Goal: Communication & Community: Answer question/provide support

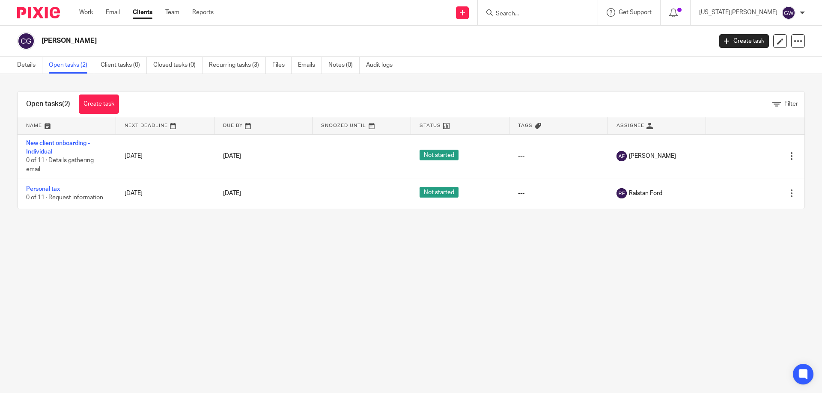
click at [544, 15] on input "Search" at bounding box center [533, 14] width 77 height 8
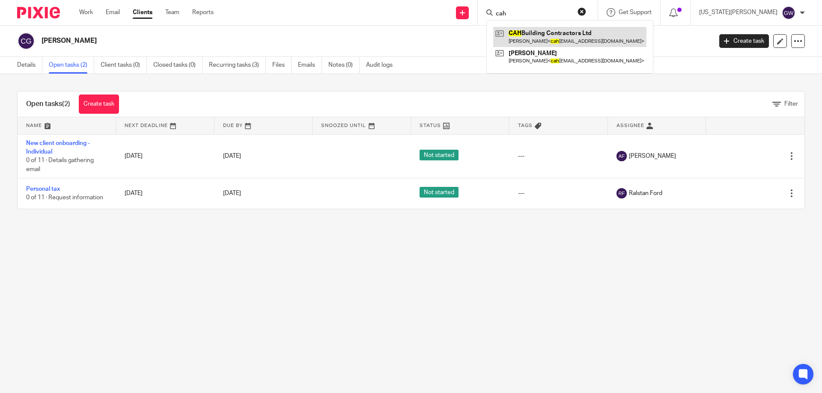
type input "cah"
click at [550, 39] on link at bounding box center [569, 37] width 153 height 20
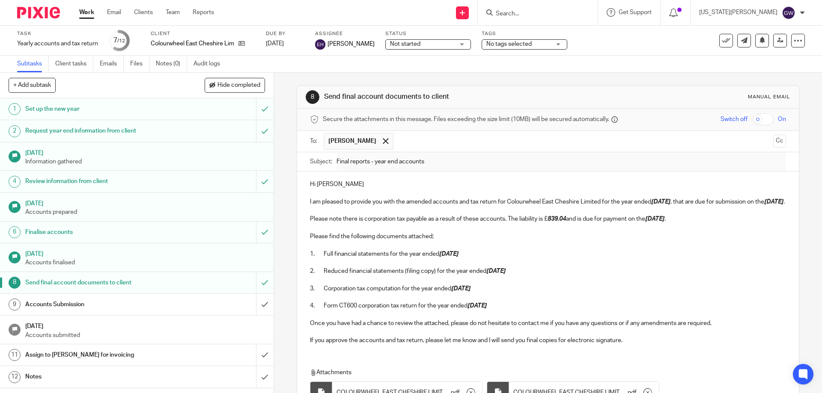
scroll to position [43, 0]
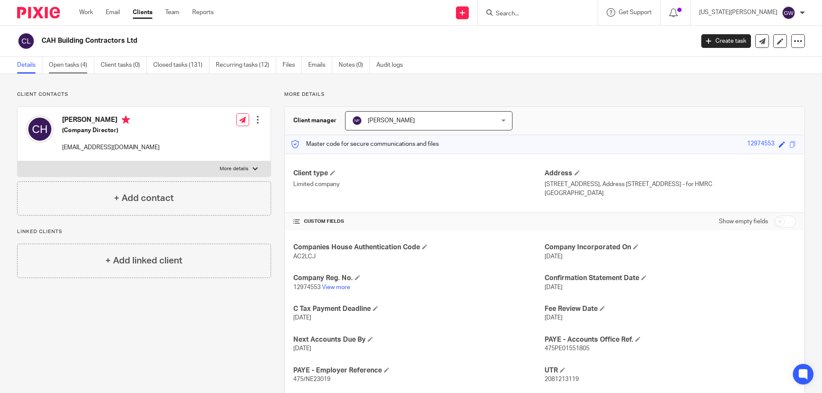
click at [68, 61] on link "Open tasks (4)" at bounding box center [71, 65] width 45 height 17
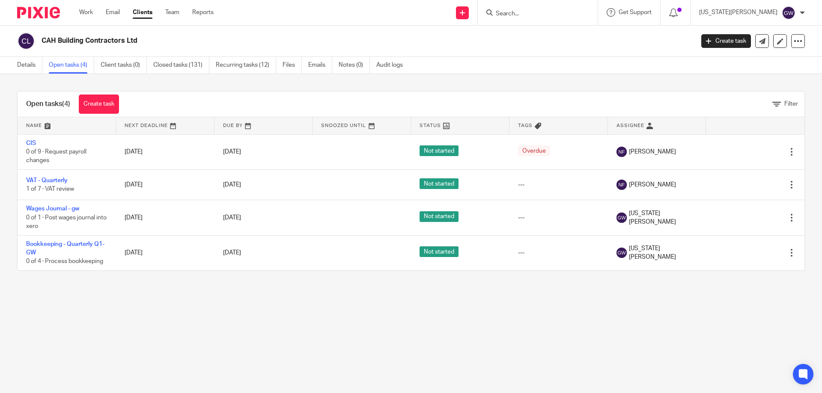
click at [213, 68] on ul "Details Open tasks (4) Client tasks (0) Closed tasks (131) Recurring tasks (12)…" at bounding box center [216, 65] width 398 height 17
click at [191, 71] on link "Closed tasks (131)" at bounding box center [181, 65] width 56 height 17
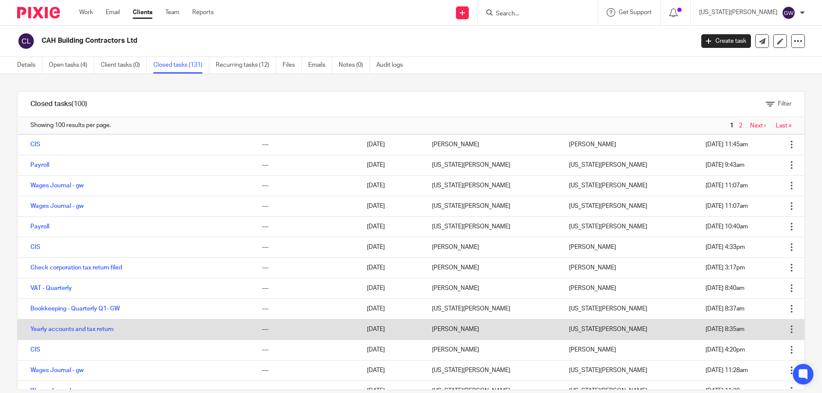
scroll to position [86, 0]
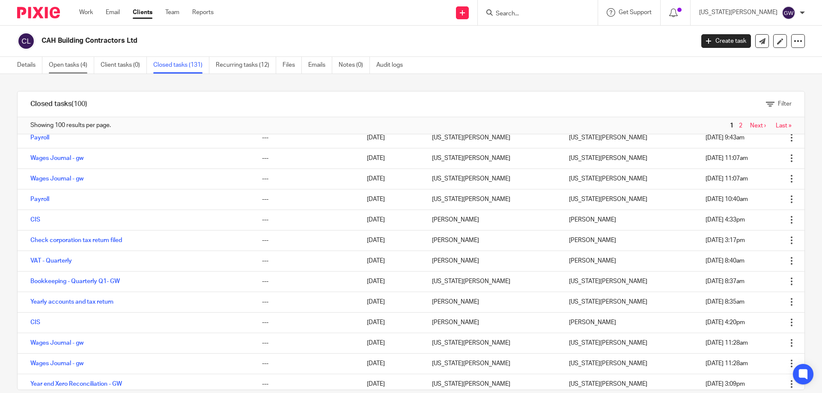
click at [87, 68] on link "Open tasks (4)" at bounding box center [71, 65] width 45 height 17
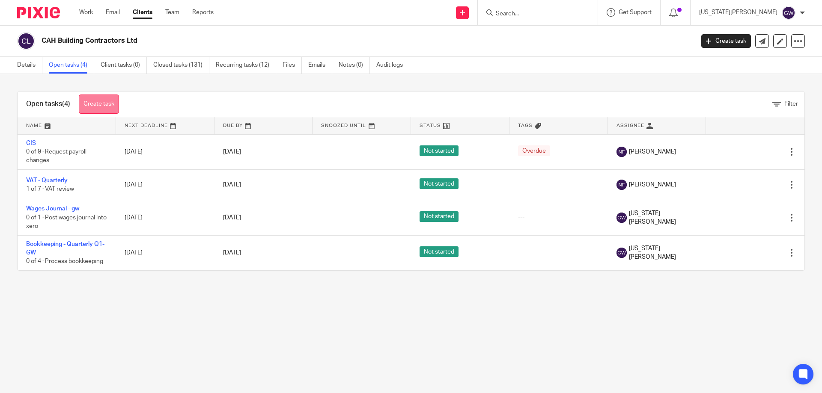
click at [106, 102] on link "Create task" at bounding box center [99, 104] width 40 height 19
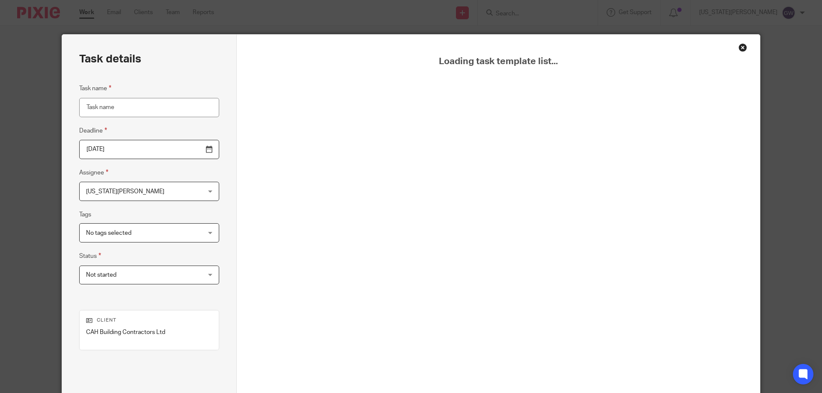
click at [739, 49] on div "Close this dialog window" at bounding box center [742, 47] width 9 height 9
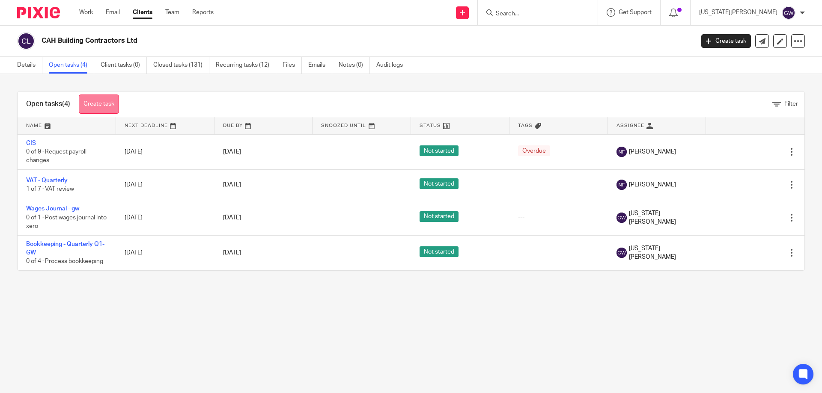
click at [108, 99] on link "Create task" at bounding box center [99, 104] width 40 height 19
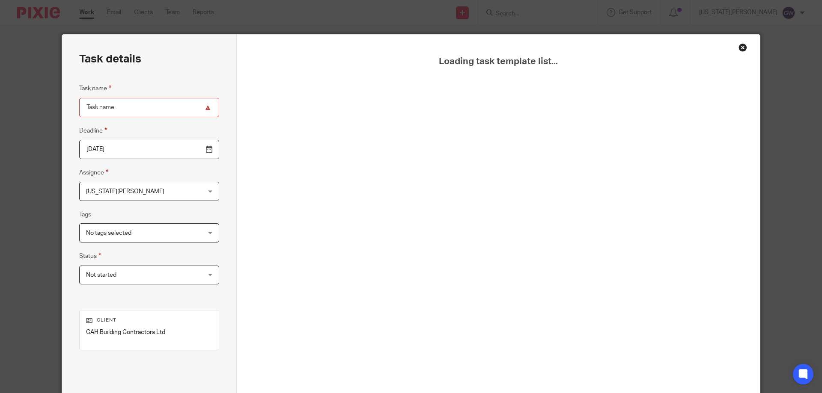
click at [738, 47] on div "Close this dialog window" at bounding box center [742, 47] width 9 height 9
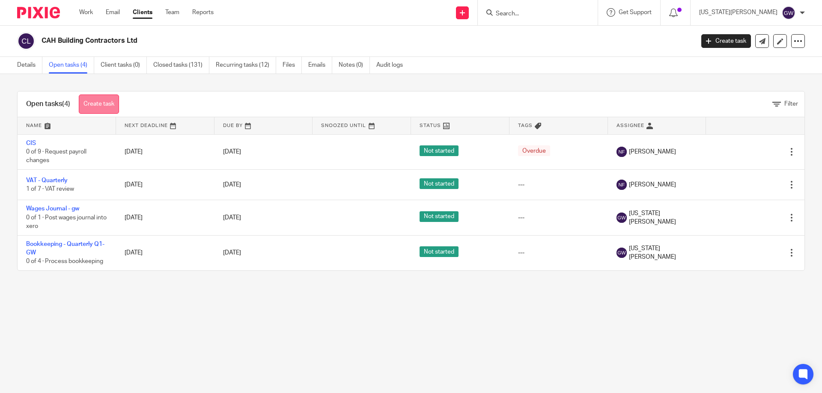
click at [105, 104] on link "Create task" at bounding box center [99, 104] width 40 height 19
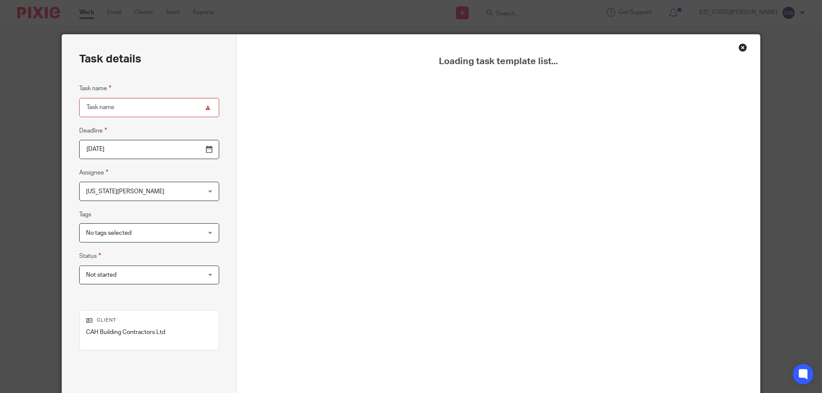
click at [738, 49] on div "Close this dialog window" at bounding box center [742, 47] width 9 height 9
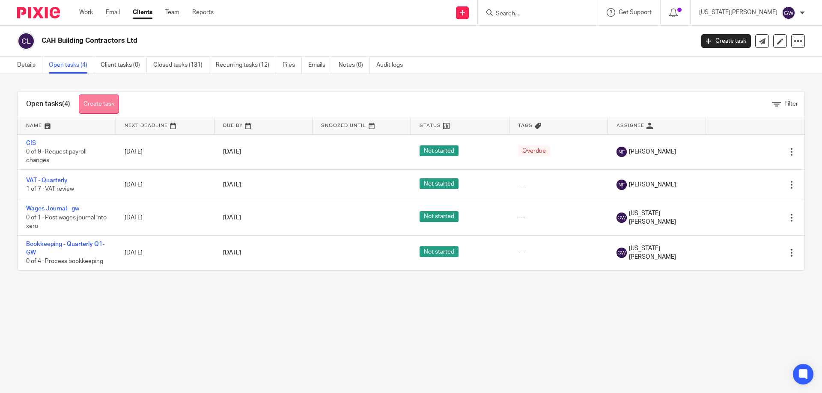
click at [101, 101] on link "Create task" at bounding box center [99, 104] width 40 height 19
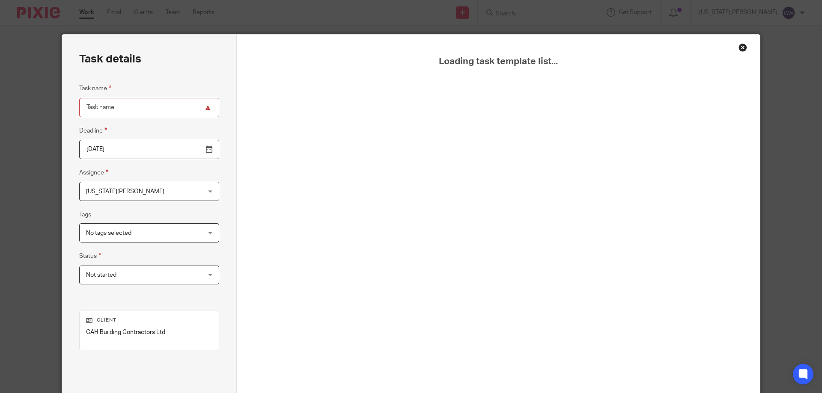
click at [738, 50] on div "Close this dialog window" at bounding box center [742, 47] width 9 height 9
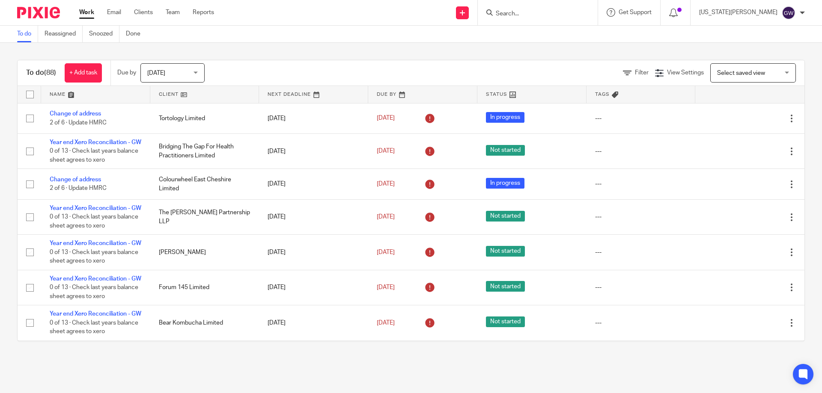
click at [562, 10] on input "Search" at bounding box center [533, 14] width 77 height 8
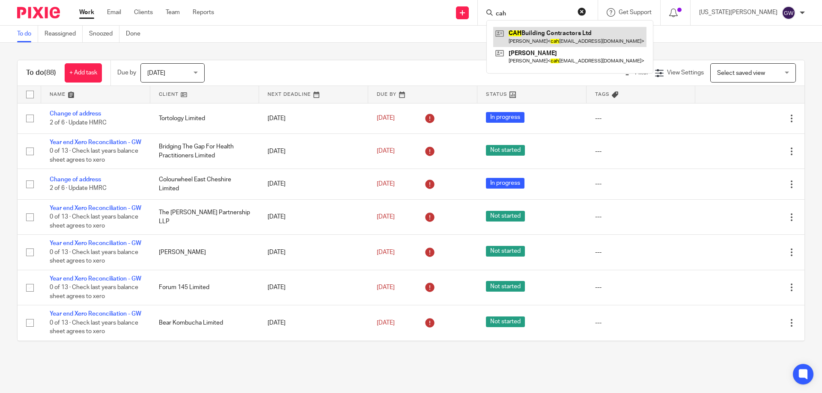
type input "cah"
click at [567, 32] on link at bounding box center [569, 37] width 153 height 20
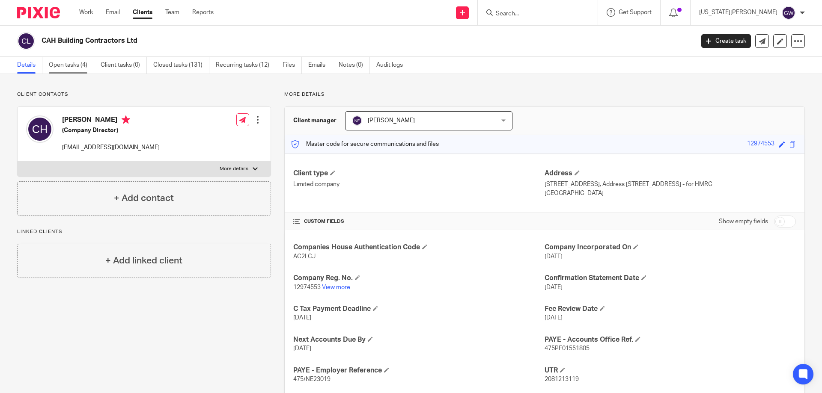
click at [65, 63] on link "Open tasks (4)" at bounding box center [71, 65] width 45 height 17
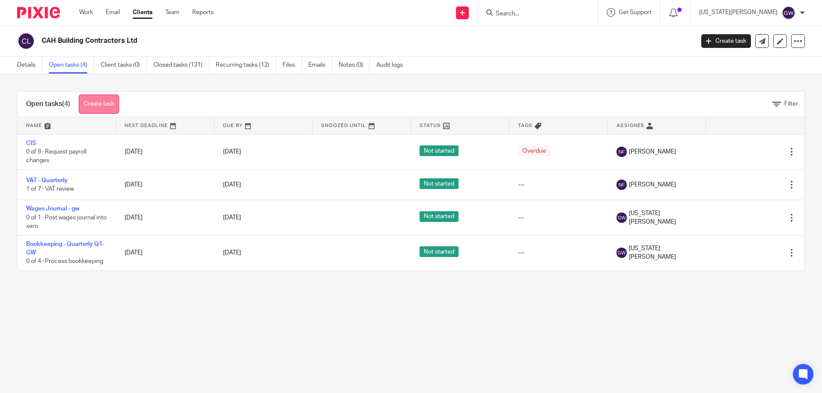
click at [81, 105] on link "Create task" at bounding box center [99, 104] width 40 height 19
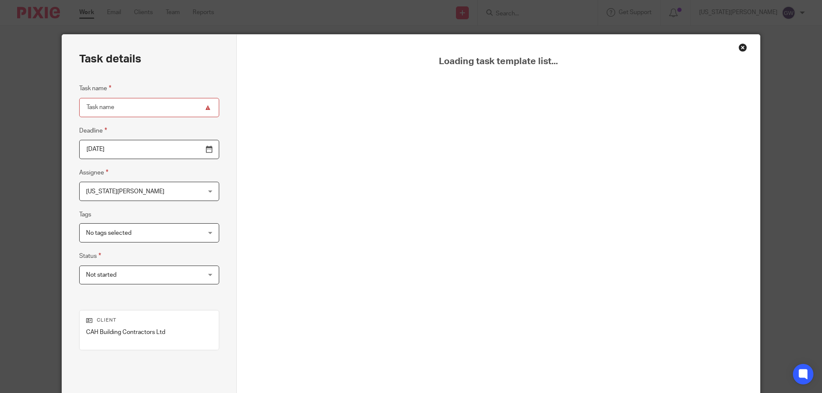
click at [738, 50] on div "Close this dialog window" at bounding box center [742, 47] width 9 height 9
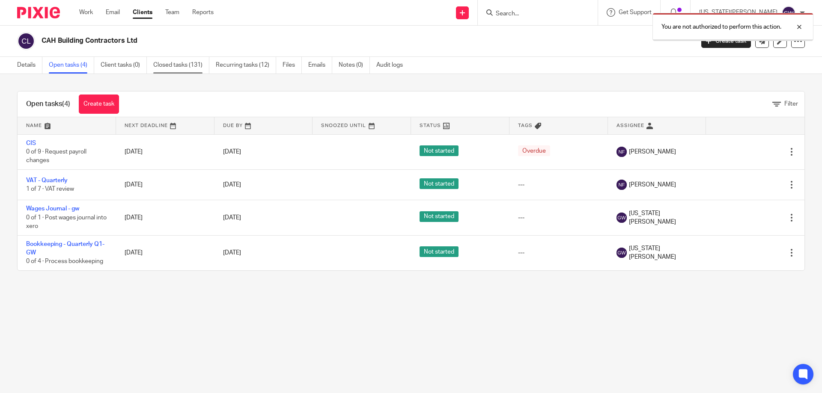
click at [201, 68] on link "Closed tasks (131)" at bounding box center [181, 65] width 56 height 17
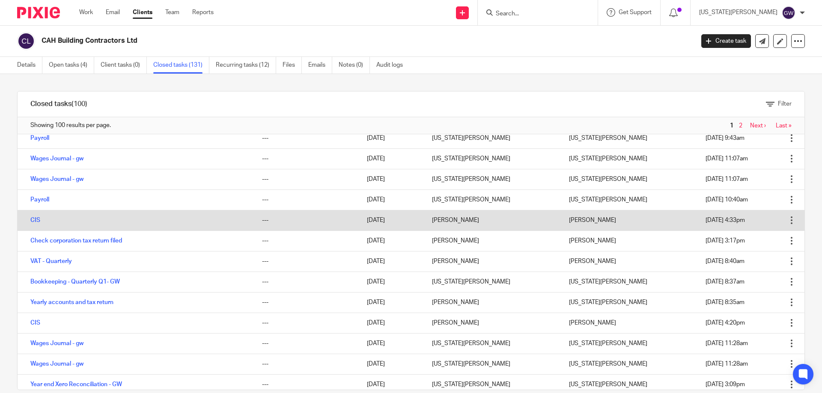
scroll to position [86, 0]
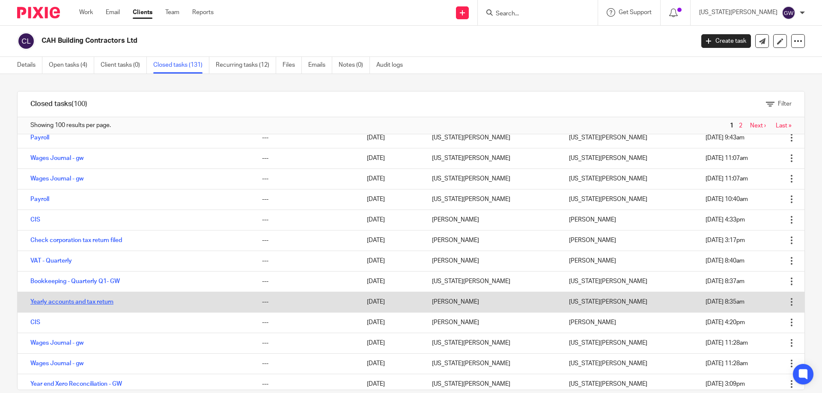
click at [107, 303] on link "Yearly accounts and tax return" at bounding box center [71, 302] width 83 height 6
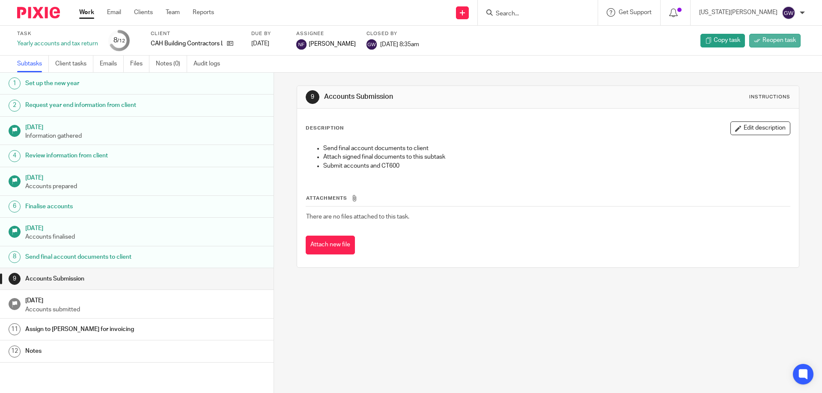
click at [762, 44] on span "Reopen task" at bounding box center [778, 40] width 33 height 9
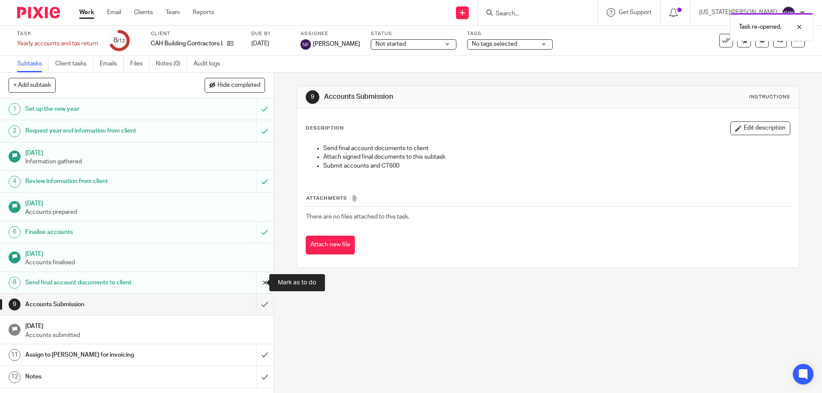
click at [255, 280] on input "submit" at bounding box center [136, 282] width 273 height 21
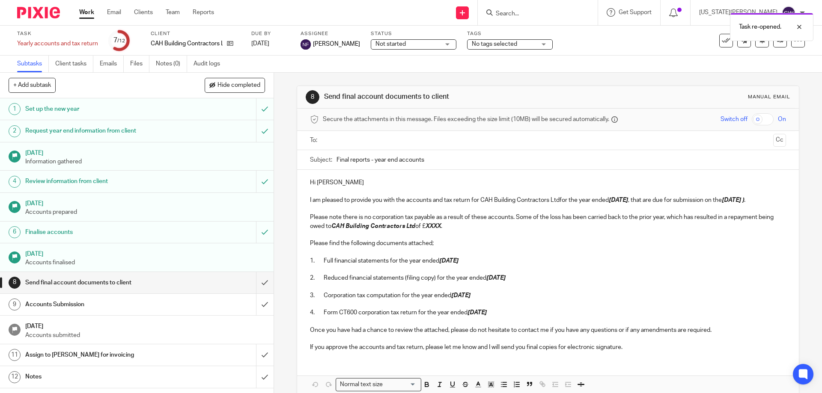
click at [342, 139] on input "text" at bounding box center [547, 141] width 443 height 10
click at [644, 202] on p "I am pleased to provide you with the accounts and tax return for CAH Building C…" at bounding box center [547, 202] width 475 height 9
click at [324, 206] on p "I am pleased to provide you with the accounts and tax return for CAH Building C…" at bounding box center [547, 202] width 475 height 9
click at [364, 227] on p "Please note there is no corporation tax payable as a result of these accounts. …" at bounding box center [547, 224] width 475 height 18
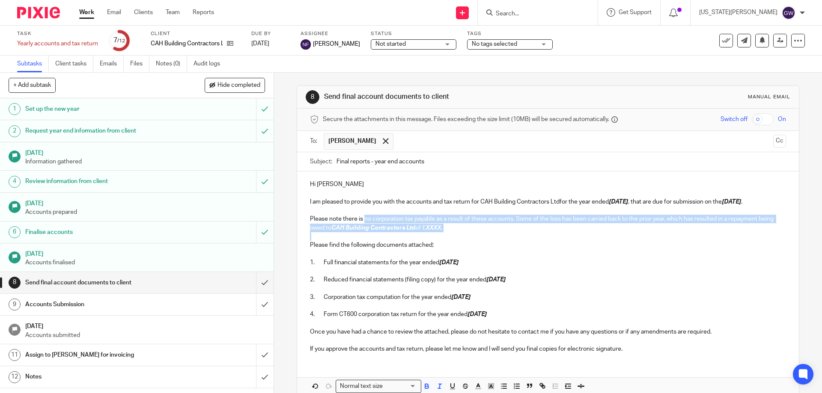
drag, startPoint x: 363, startPoint y: 227, endPoint x: 471, endPoint y: 248, distance: 109.9
click at [471, 248] on div "Hi Christopher I am pleased to provide you with the accounts and tax return for…" at bounding box center [547, 266] width 501 height 188
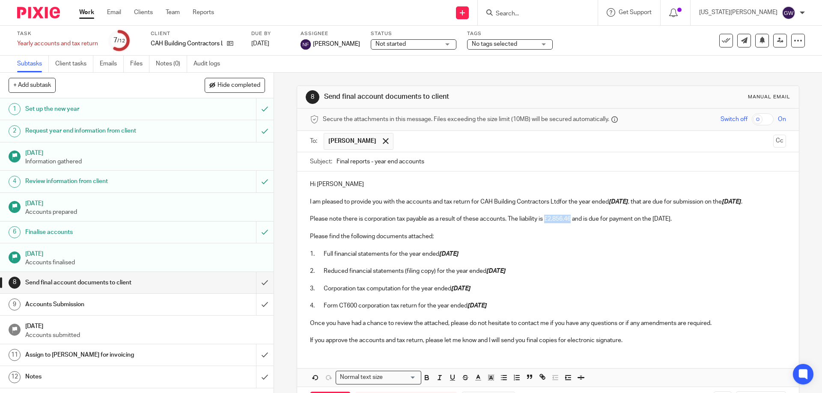
drag, startPoint x: 544, startPoint y: 226, endPoint x: 571, endPoint y: 232, distance: 27.1
click at [571, 223] on p "Please note there is corporation tax payable as a result of these accounts. The…" at bounding box center [547, 219] width 475 height 9
click at [436, 382] on icon "button" at bounding box center [440, 378] width 8 height 8
click at [423, 382] on icon "button" at bounding box center [427, 378] width 8 height 8
drag, startPoint x: 656, startPoint y: 228, endPoint x: 679, endPoint y: 230, distance: 23.6
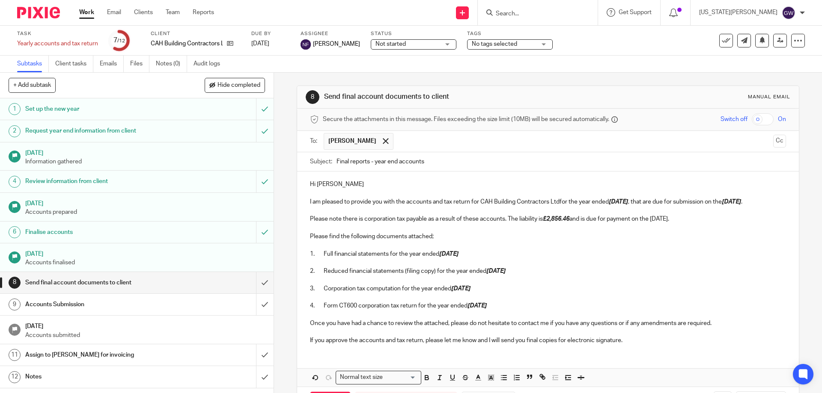
click at [679, 223] on p "Please note there is corporation tax payable as a result of these accounts. The…" at bounding box center [547, 219] width 475 height 9
drag, startPoint x: 654, startPoint y: 227, endPoint x: 660, endPoint y: 227, distance: 5.6
click at [657, 223] on p "Please note there is corporation tax payable as a result of these accounts. The…" at bounding box center [547, 219] width 475 height 9
drag, startPoint x: 671, startPoint y: 227, endPoint x: 695, endPoint y: 228, distance: 23.1
click at [701, 223] on p "Please note there is corporation tax payable as a result of these accounts. The…" at bounding box center [547, 219] width 475 height 9
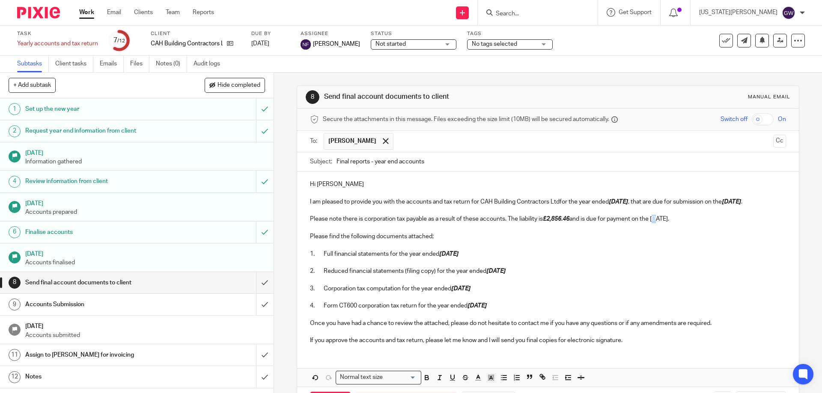
drag, startPoint x: 654, startPoint y: 227, endPoint x: 692, endPoint y: 229, distance: 38.1
click at [692, 223] on p "Please note there is corporation tax payable as a result of these accounts. The…" at bounding box center [547, 219] width 475 height 9
click at [428, 383] on button "button" at bounding box center [426, 378] width 11 height 11
click at [439, 380] on line "button" at bounding box center [439, 378] width 1 height 4
click at [547, 276] on p "2. Reduced financial statements (filing copy) for the year ended 30 Sep 2025" at bounding box center [547, 271] width 475 height 9
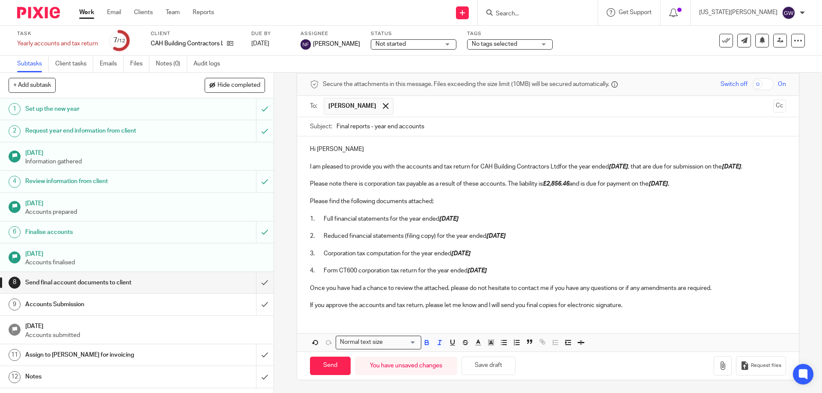
scroll to position [44, 0]
click at [714, 372] on button "button" at bounding box center [722, 365] width 18 height 19
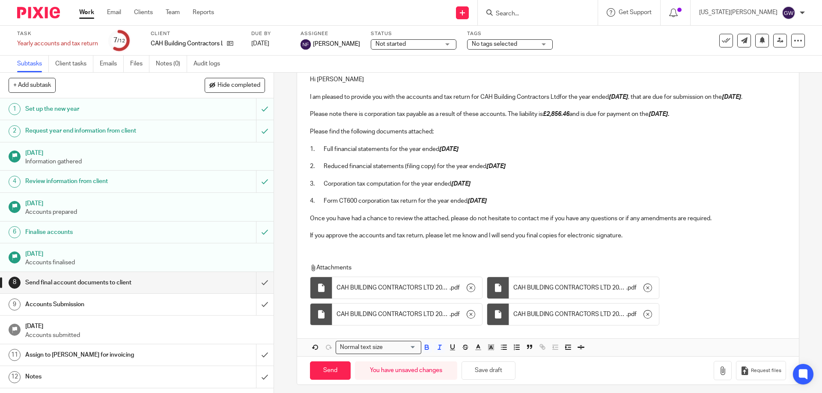
scroll to position [119, 0]
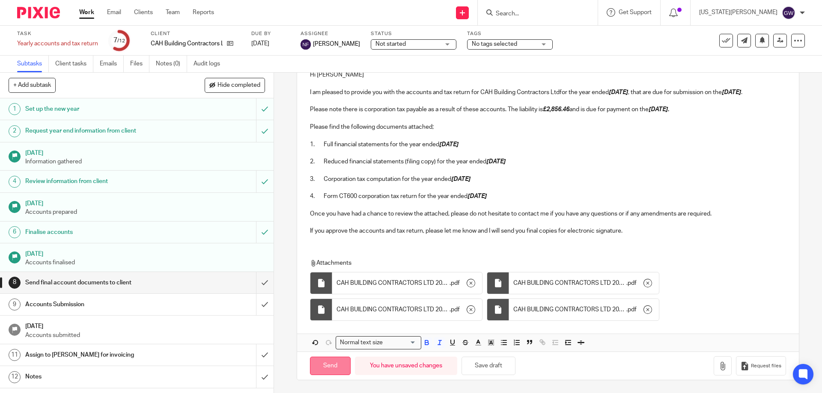
click at [336, 366] on input "Send" at bounding box center [330, 366] width 41 height 18
type input "Sent"
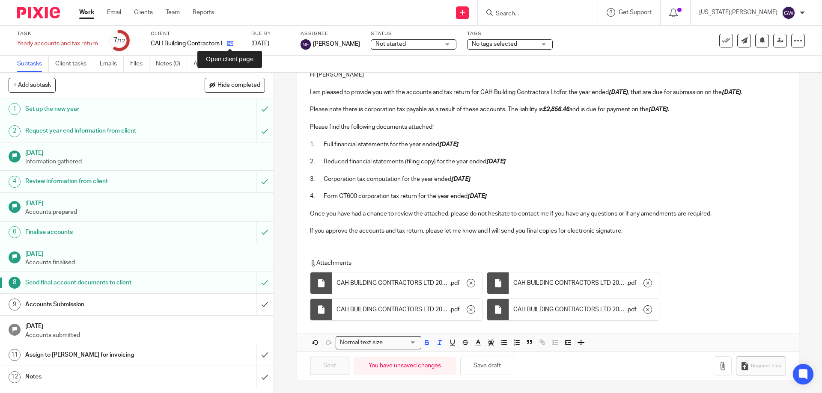
click at [232, 46] on icon at bounding box center [230, 43] width 6 height 6
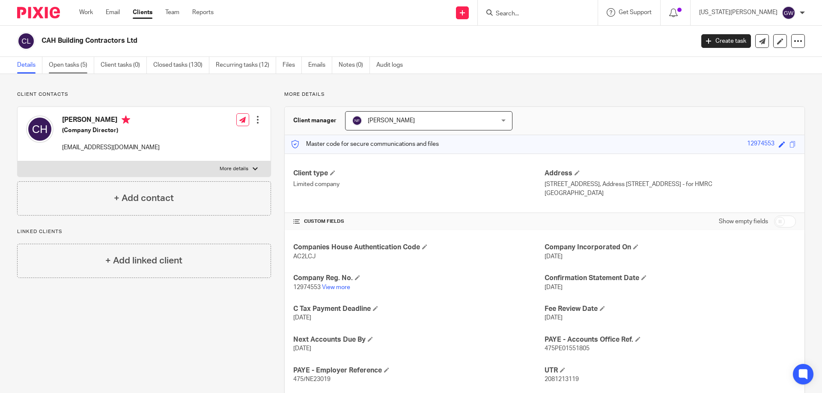
click at [70, 64] on link "Open tasks (5)" at bounding box center [71, 65] width 45 height 17
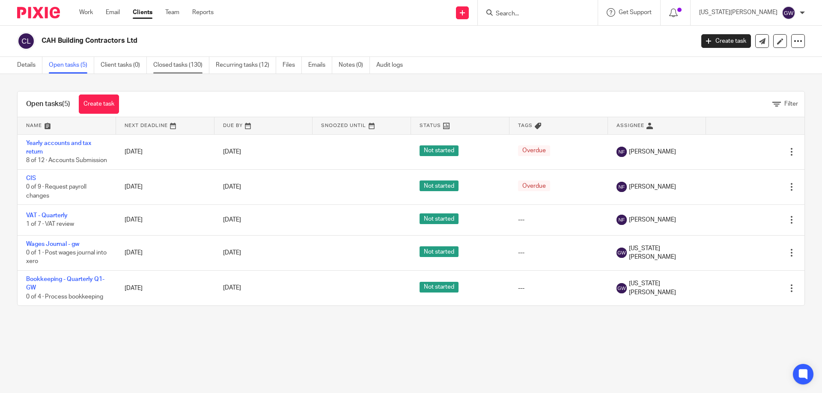
click at [202, 64] on link "Closed tasks (130)" at bounding box center [181, 65] width 56 height 17
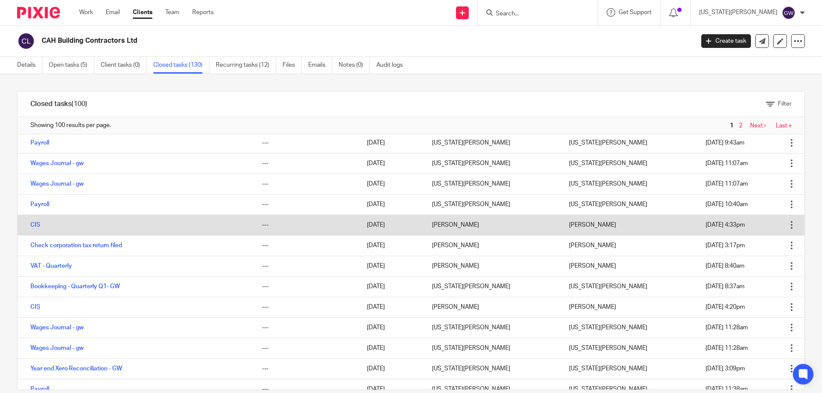
scroll to position [128, 0]
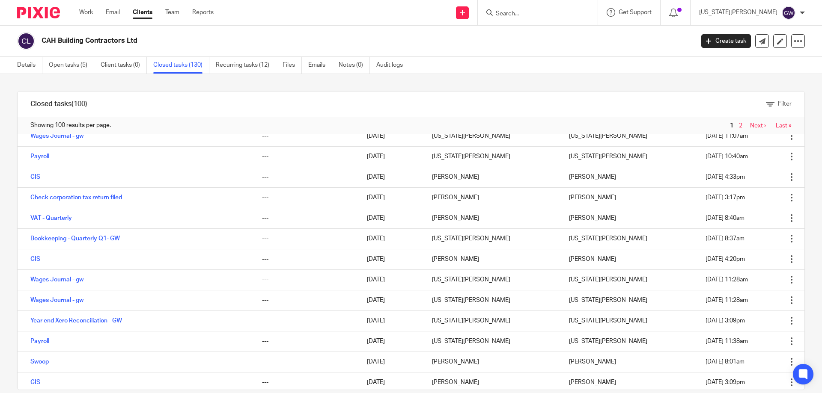
click at [543, 15] on input "Search" at bounding box center [533, 14] width 77 height 8
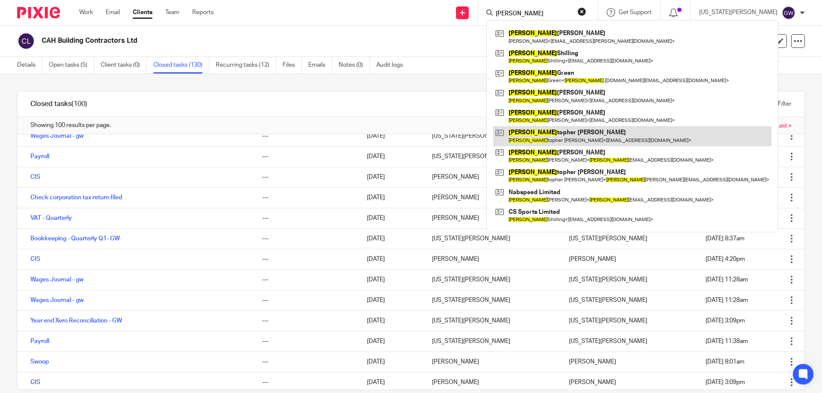
type input "[PERSON_NAME]"
click at [596, 132] on link at bounding box center [632, 136] width 278 height 20
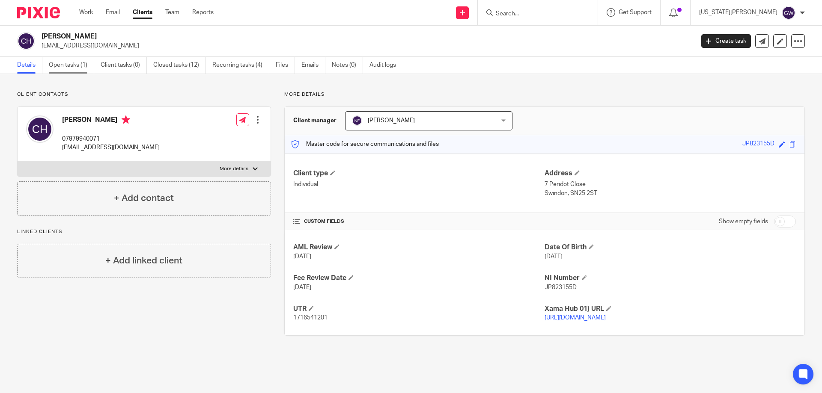
click at [61, 64] on link "Open tasks (1)" at bounding box center [71, 65] width 45 height 17
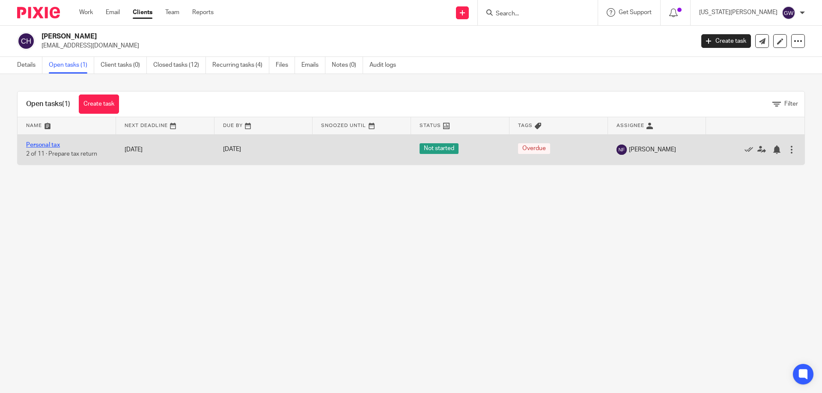
click at [34, 145] on link "Personal tax" at bounding box center [43, 145] width 34 height 6
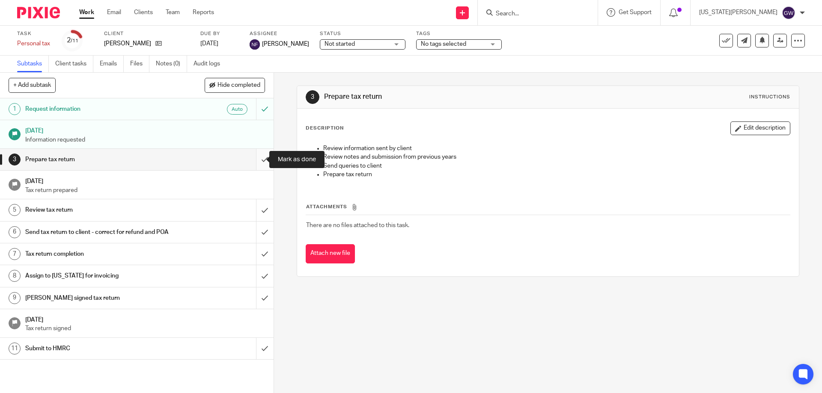
click at [262, 158] on input "submit" at bounding box center [136, 159] width 273 height 21
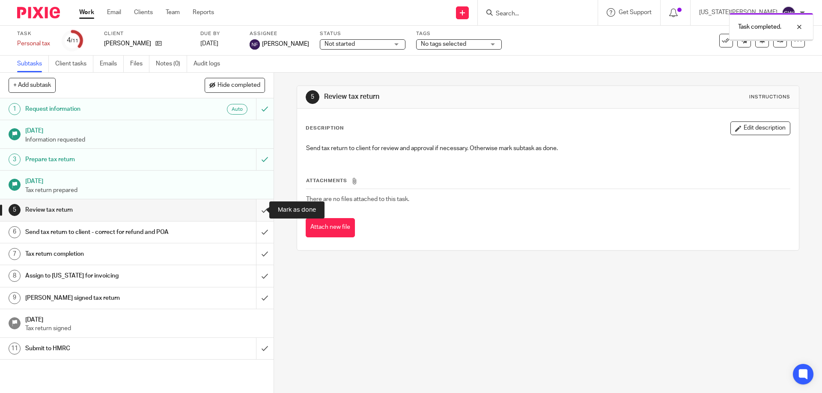
click at [260, 205] on input "submit" at bounding box center [136, 209] width 273 height 21
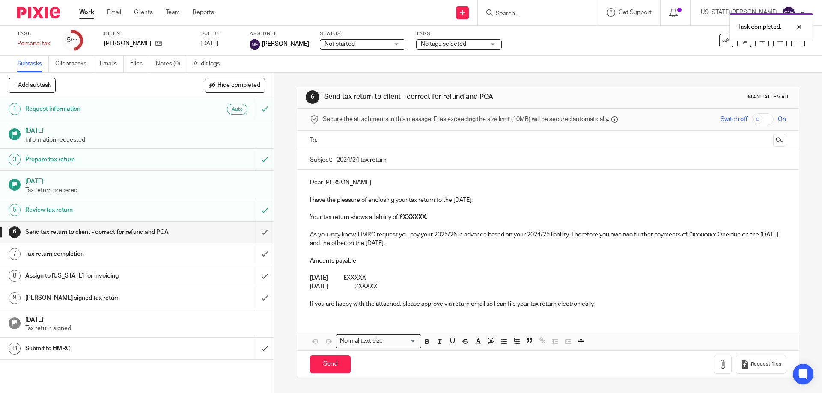
click at [333, 144] on input "text" at bounding box center [547, 141] width 443 height 10
click at [356, 163] on input "2024/24 tax return" at bounding box center [560, 161] width 449 height 19
type input "2024/25 tax return"
click at [377, 187] on p "Dear [PERSON_NAME]" at bounding box center [547, 184] width 475 height 9
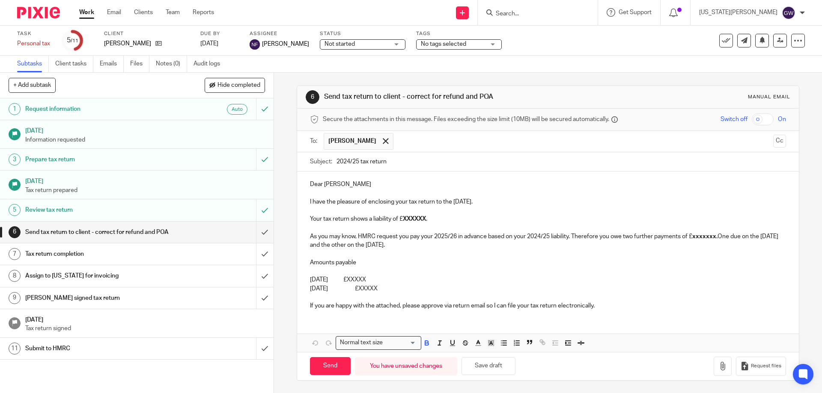
click at [417, 219] on strong "XXXXXX" at bounding box center [414, 219] width 23 height 6
click at [694, 236] on strong "xxxxxxx." at bounding box center [704, 237] width 25 height 6
click at [388, 275] on p at bounding box center [547, 271] width 475 height 9
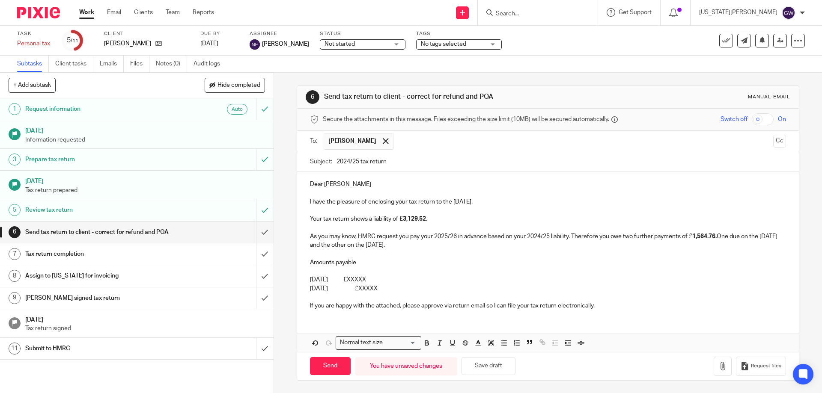
click at [389, 279] on p "[DATE] £XXXXX" at bounding box center [547, 280] width 475 height 9
click at [384, 285] on p "[DATE] £XXXXX" at bounding box center [547, 289] width 475 height 9
click at [447, 279] on p "[DATE] £4,694.28" at bounding box center [547, 280] width 475 height 9
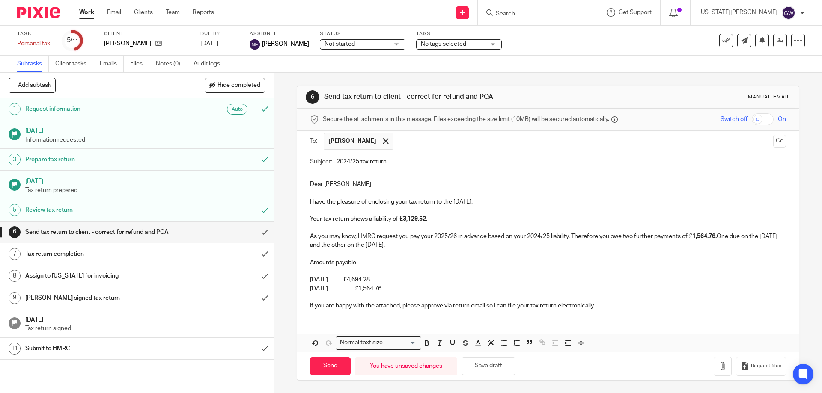
click at [462, 246] on p "As you may know, HMRC request you pay your 2025/26 in advance based on your 202…" at bounding box center [547, 241] width 475 height 18
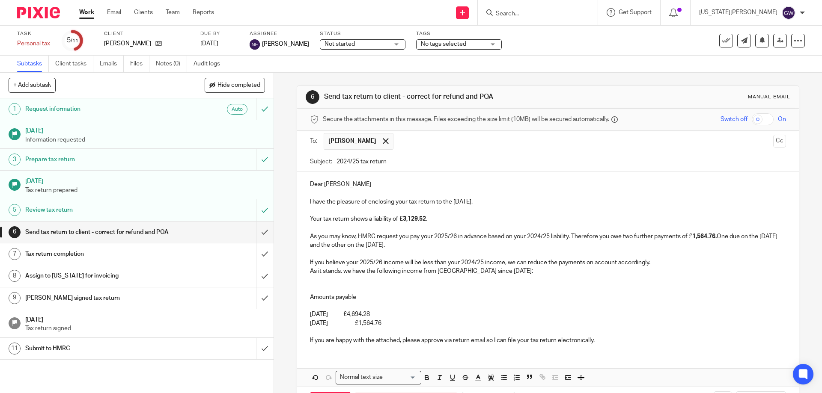
click at [492, 272] on p "As it stands, we have the following income from [GEOGRAPHIC_DATA] since [DATE]:" at bounding box center [547, 271] width 475 height 9
click at [633, 272] on p "As it stands, we have the following income from [GEOGRAPHIC_DATA] since [DATE] …" at bounding box center [547, 271] width 475 height 9
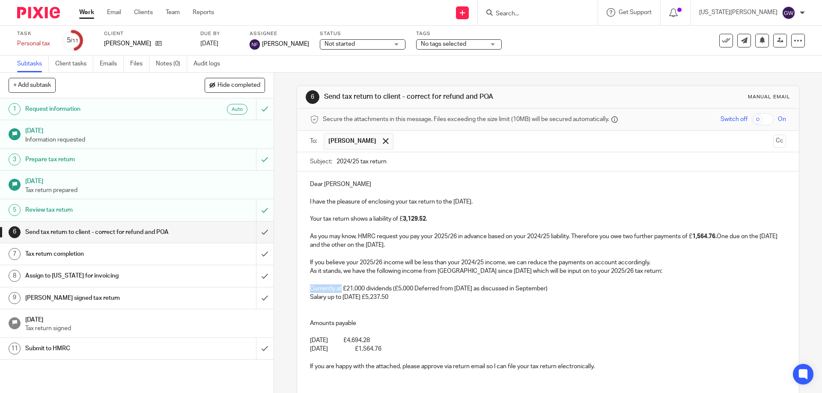
drag, startPoint x: 339, startPoint y: 288, endPoint x: 302, endPoint y: 288, distance: 37.2
click at [302, 288] on div "Dear [PERSON_NAME] I have the pleasure of enclosing your tax return to the [DAT…" at bounding box center [547, 275] width 501 height 206
click at [310, 289] on p "£21,000 dividends (£5,000 Deferred from [DATE] as discussed in September)" at bounding box center [547, 289] width 475 height 9
click at [485, 307] on p at bounding box center [547, 306] width 475 height 9
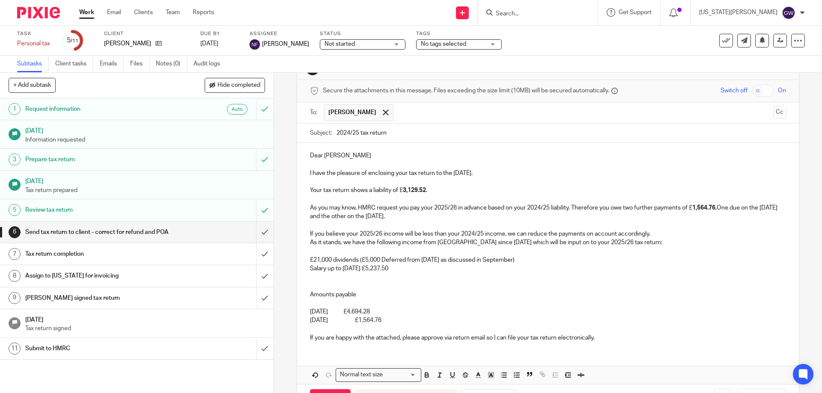
scroll to position [61, 0]
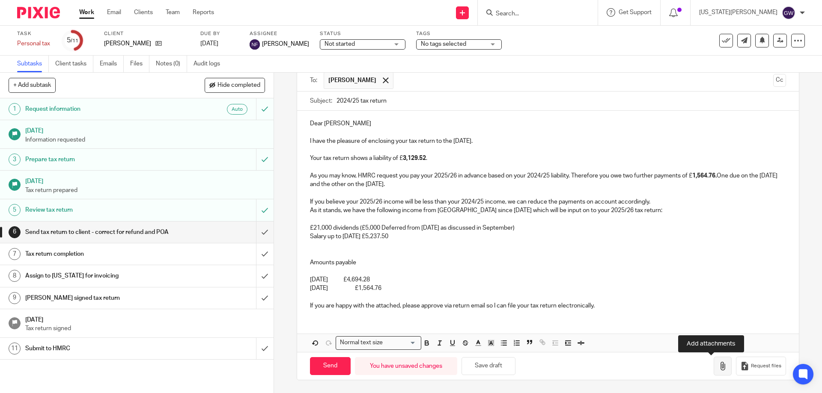
click at [718, 369] on icon "button" at bounding box center [722, 366] width 9 height 9
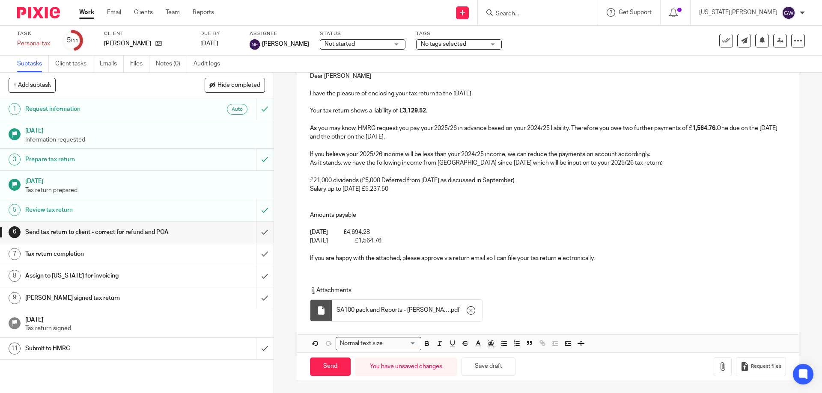
scroll to position [109, 0]
click at [332, 368] on input "Send" at bounding box center [330, 366] width 41 height 18
type input "Sent"
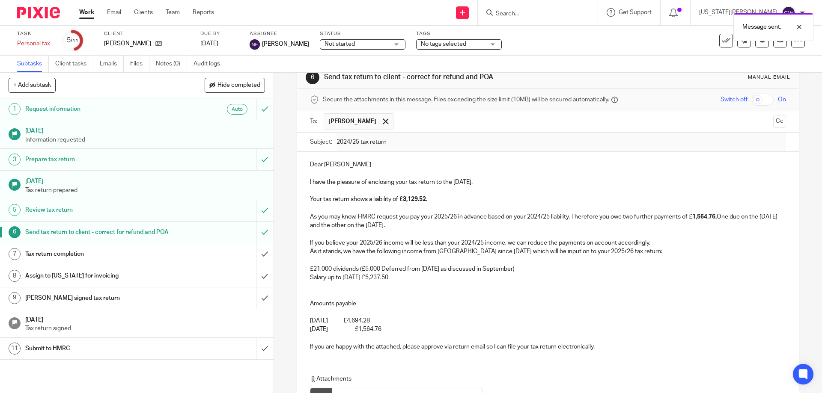
scroll to position [0, 0]
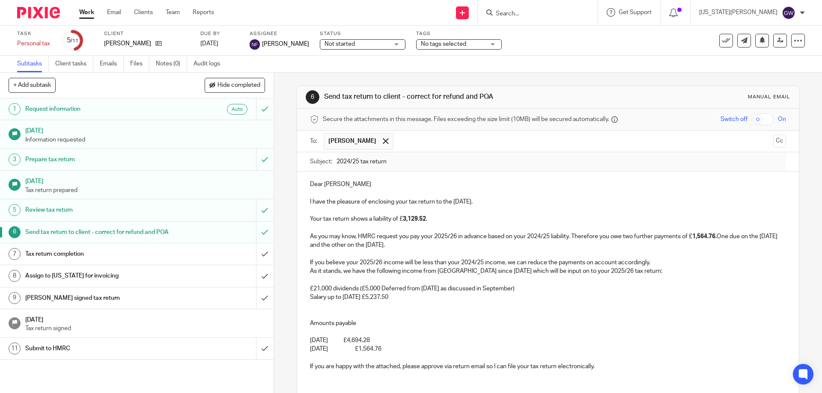
click at [559, 17] on input "Search" at bounding box center [533, 14] width 77 height 8
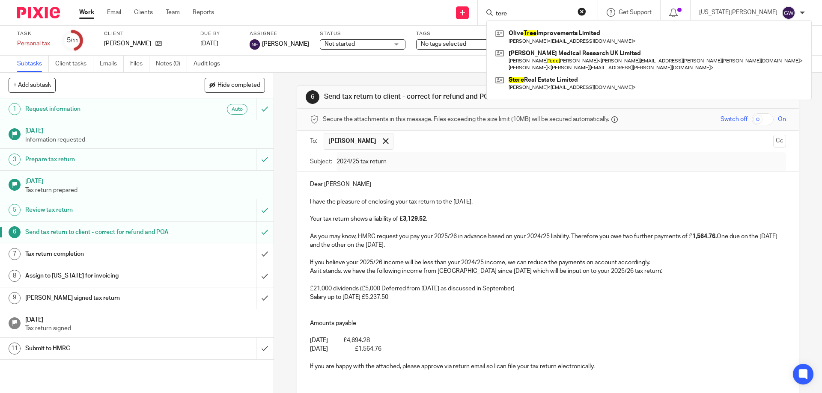
type input "tere"
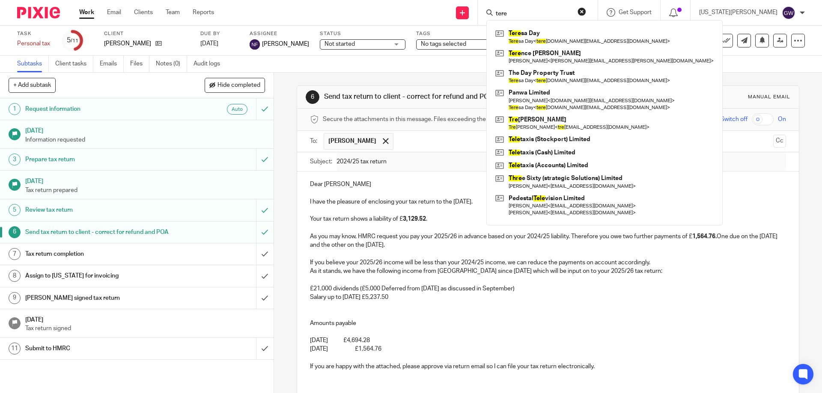
drag, startPoint x: 551, startPoint y: 11, endPoint x: 486, endPoint y: 4, distance: 65.4
click at [486, 4] on div "Send new email Create task Add client tere Tere sa Day Tere sa Day < tere [DOMA…" at bounding box center [524, 12] width 595 height 25
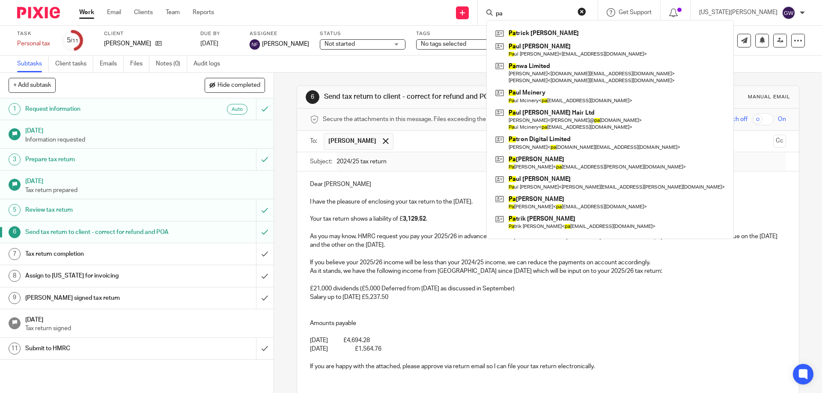
type input "p"
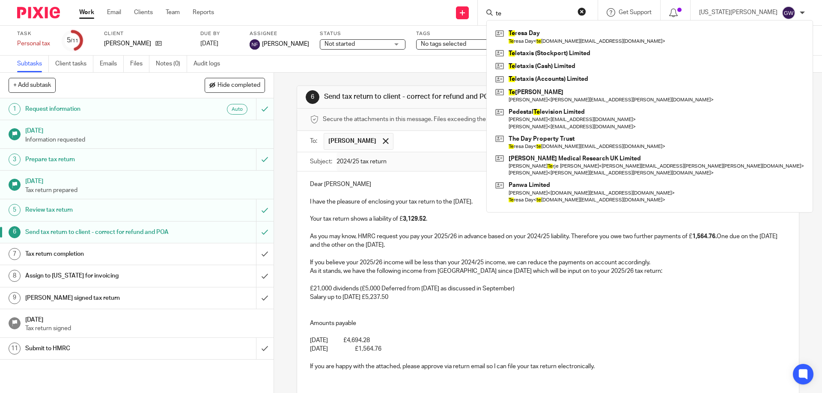
type input "tex"
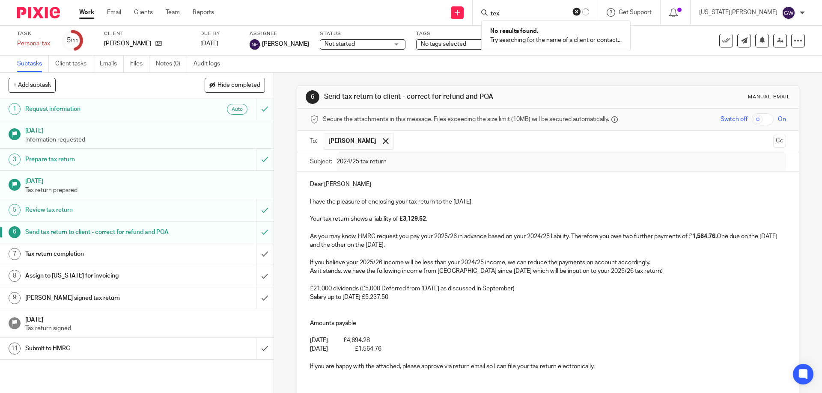
drag, startPoint x: 554, startPoint y: 12, endPoint x: 502, endPoint y: 3, distance: 52.6
click at [502, 3] on div "Send new email Create task Add client tex No results found. Try searching for t…" at bounding box center [524, 12] width 595 height 25
type input "p"
click at [422, 348] on p "[DATE] £1,564.76" at bounding box center [547, 349] width 475 height 9
drag, startPoint x: 377, startPoint y: 353, endPoint x: 301, endPoint y: 178, distance: 191.1
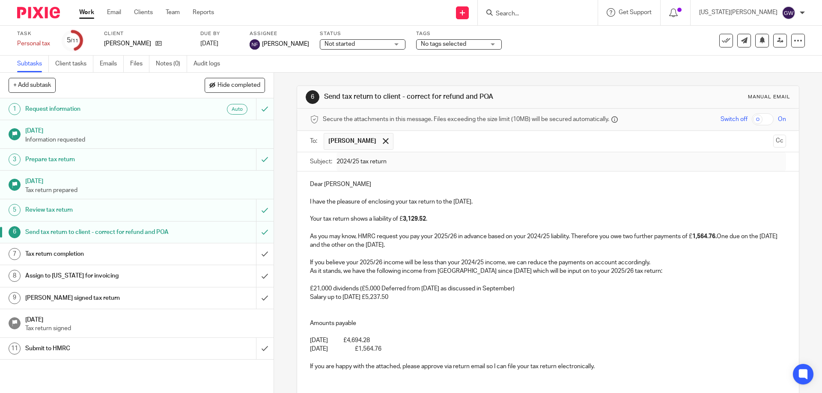
click at [301, 178] on div "Dear [PERSON_NAME] I have the pleasure of enclosing your tax return to the [DAT…" at bounding box center [547, 275] width 501 height 206
click at [614, 355] on p at bounding box center [547, 358] width 475 height 9
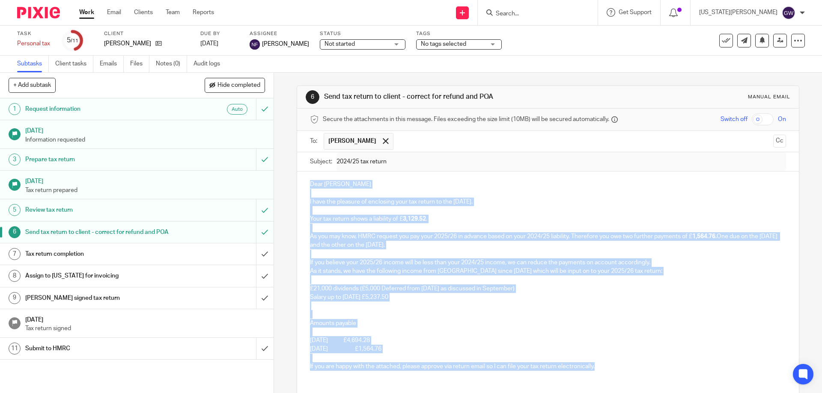
drag, startPoint x: 588, startPoint y: 373, endPoint x: 307, endPoint y: 176, distance: 343.2
click at [307, 176] on div "Dear [PERSON_NAME] I have the pleasure of enclosing your tax return to the [DAT…" at bounding box center [547, 275] width 501 height 206
copy div "Dear [PERSON_NAME] I have the pleasure of enclosing your tax return to the [DAT…"
